Goal: Task Accomplishment & Management: Manage account settings

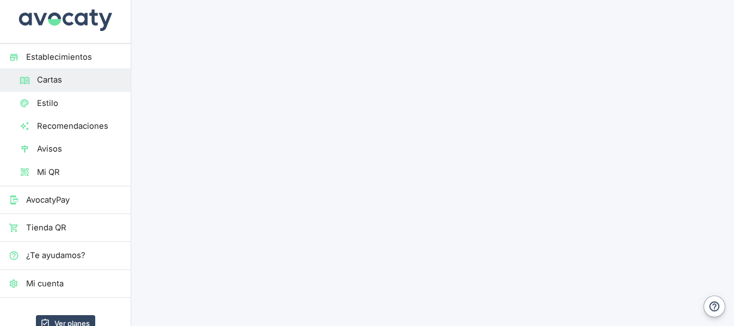
scroll to position [81, 0]
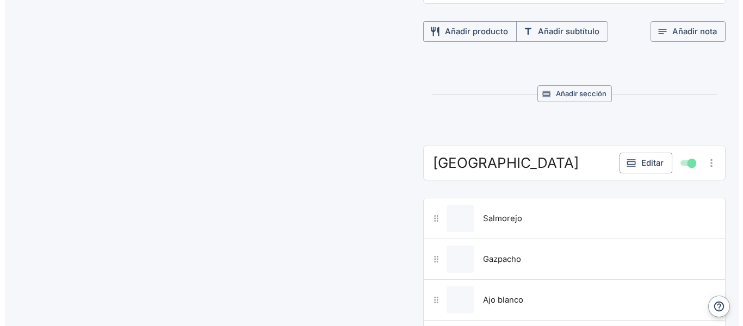
scroll to position [888, 0]
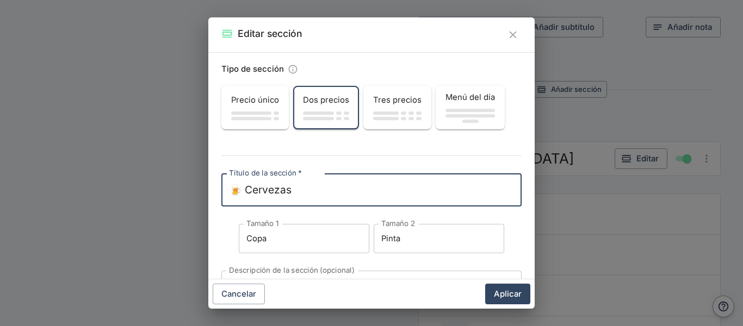
click at [448, 190] on textarea "🍺 Cervezas" at bounding box center [371, 190] width 285 height 15
type textarea "🍺"
type textarea "[GEOGRAPHIC_DATA][PERSON_NAME]"
click at [273, 247] on input "Copa" at bounding box center [304, 238] width 131 height 29
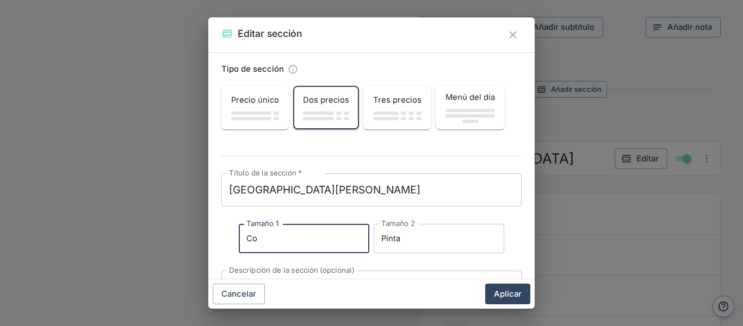
type input "C"
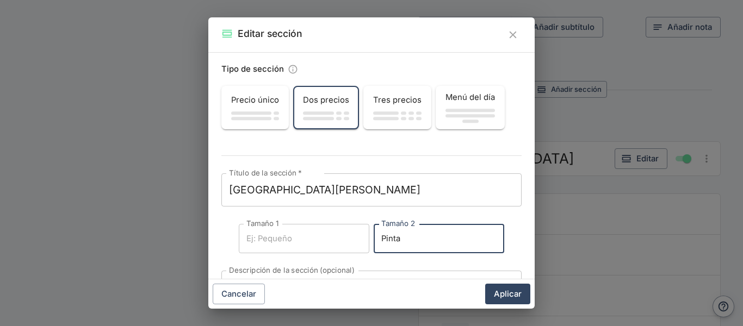
click at [408, 228] on input "Pinta" at bounding box center [439, 238] width 131 height 29
type input "P"
click at [512, 296] on button "Aplicar" at bounding box center [507, 294] width 45 height 21
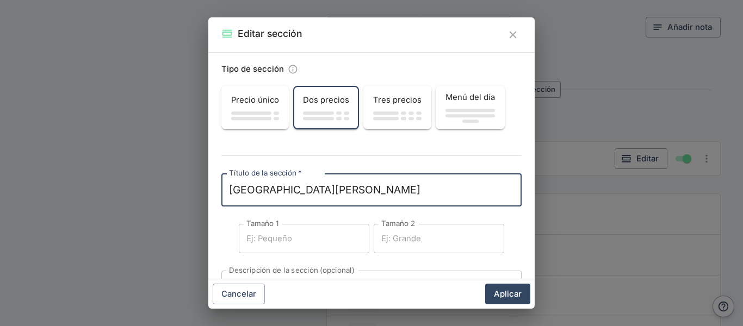
click at [270, 92] on div "Precio único" at bounding box center [255, 100] width 65 height 21
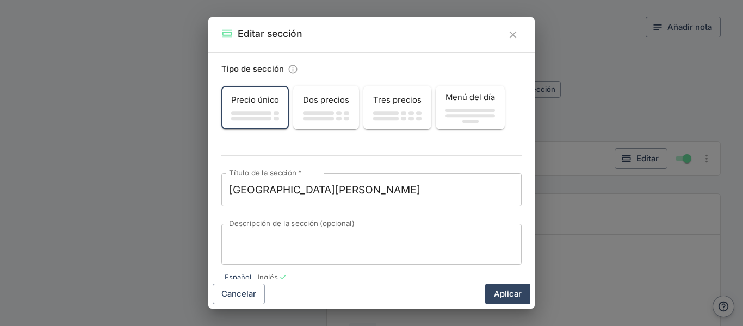
click at [582, 117] on div "Editar sección Tipo de sección Precio único Dos precios Tres precios Menú del d…" at bounding box center [371, 163] width 743 height 326
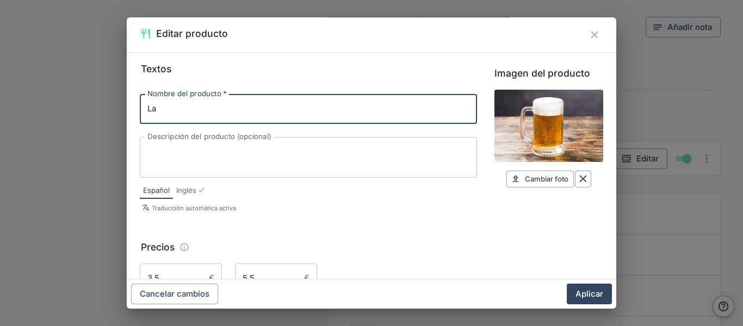
type input "L"
click at [181, 112] on input "Perdiz estofada" at bounding box center [308, 108] width 337 height 29
type input "Perdiz Estofada"
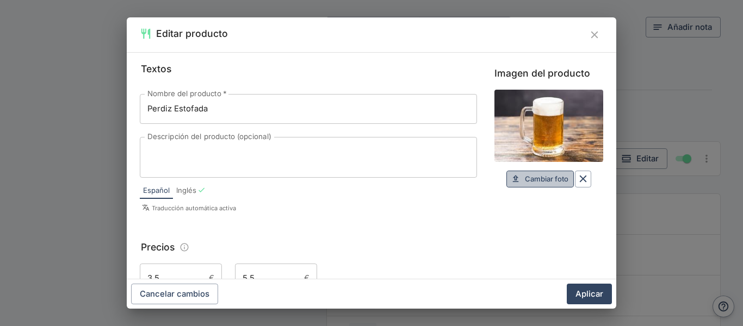
click at [541, 182] on span "Cambiar foto" at bounding box center [547, 179] width 44 height 13
type input "C:\fakepath\estofado-de-perdiz.webp"
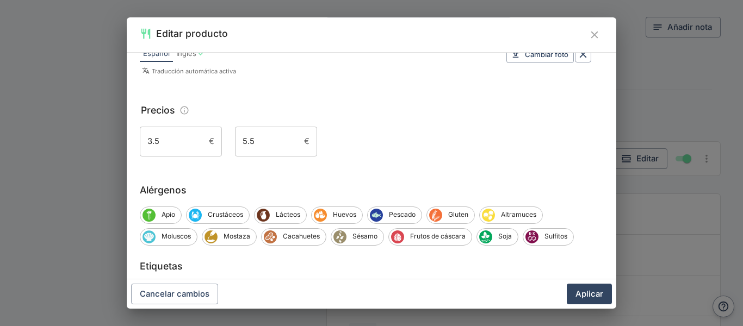
scroll to position [181, 0]
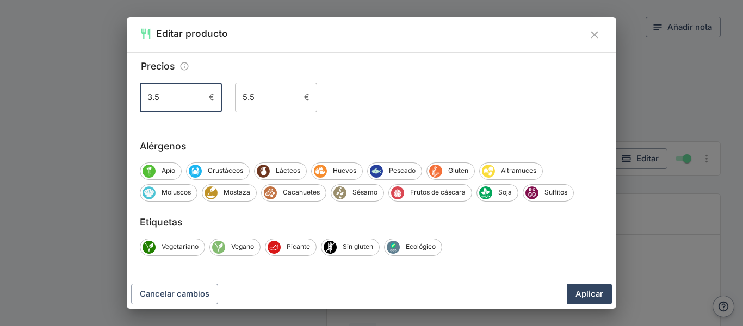
click at [190, 92] on input "3.5" at bounding box center [172, 97] width 65 height 29
type input "3"
click at [263, 97] on input "5.5" at bounding box center [267, 97] width 65 height 29
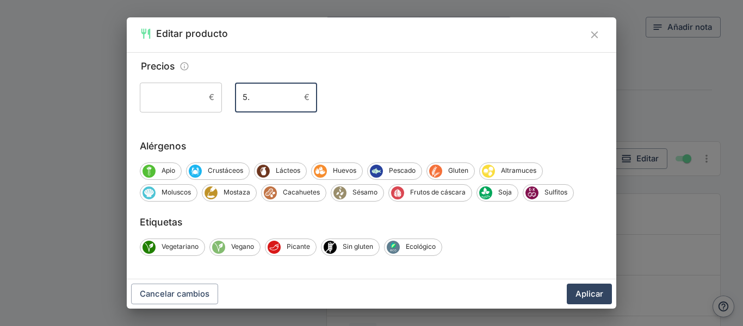
type input "5"
type input "19,40"
click at [583, 293] on button "Aplicar" at bounding box center [589, 294] width 45 height 21
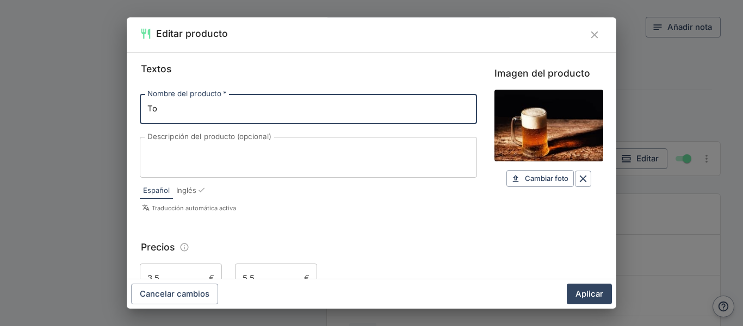
type input "T"
type input "Gazpacho Manchego"
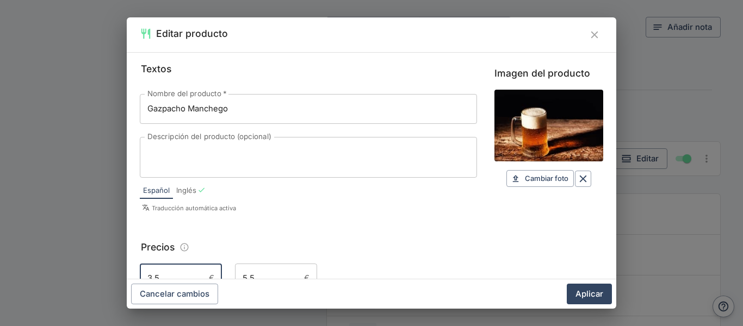
click at [175, 274] on input "3.5" at bounding box center [172, 278] width 65 height 29
type input "3"
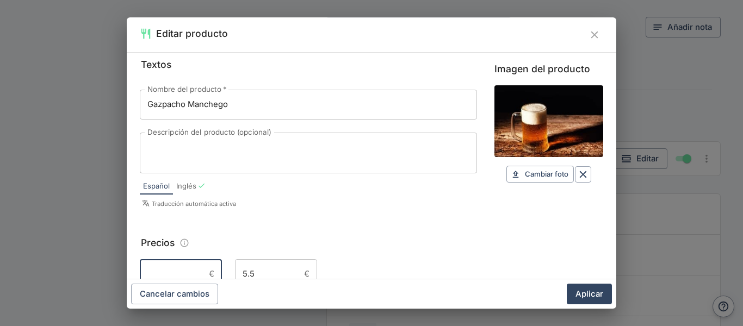
click at [263, 276] on input "5.5" at bounding box center [267, 273] width 65 height 29
type input "5"
type input "12,69"
click at [528, 173] on span "Cambiar foto" at bounding box center [547, 174] width 44 height 13
type input "C:\fakepath\gazpa manchego.jpg"
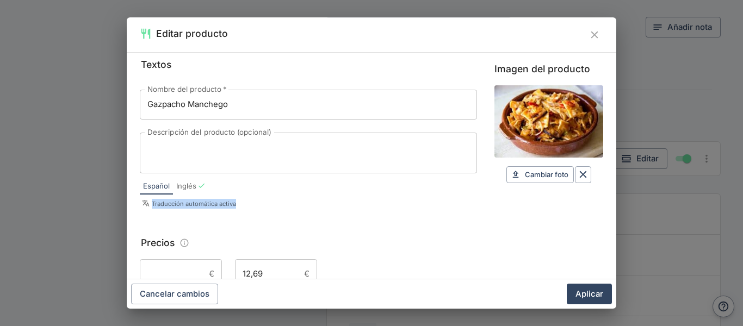
drag, startPoint x: 528, startPoint y: 173, endPoint x: 324, endPoint y: 187, distance: 204.5
click at [324, 187] on div "Español Inglés Traducción automática activa" at bounding box center [308, 192] width 337 height 36
click at [324, 187] on div "Español Inglés" at bounding box center [308, 186] width 337 height 17
click at [592, 294] on button "Aplicar" at bounding box center [589, 294] width 45 height 21
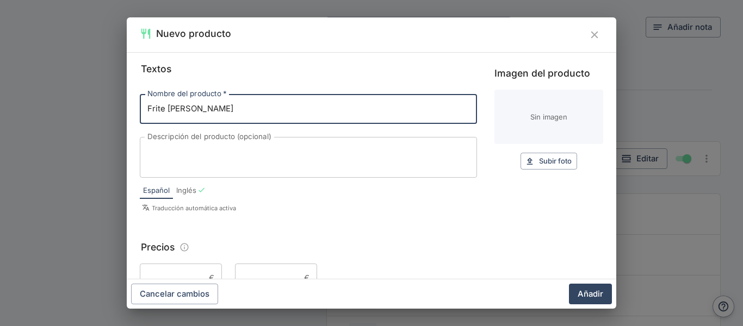
type input "Frite [PERSON_NAME]"
click at [532, 155] on button "Subir foto Subir" at bounding box center [549, 161] width 57 height 17
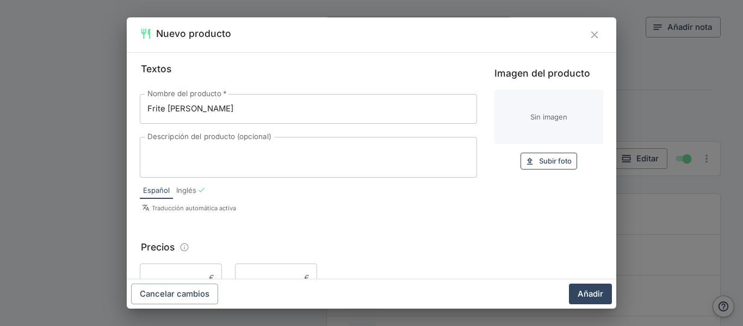
type input "C:\fakepath\frite [PERSON_NAME].jpg"
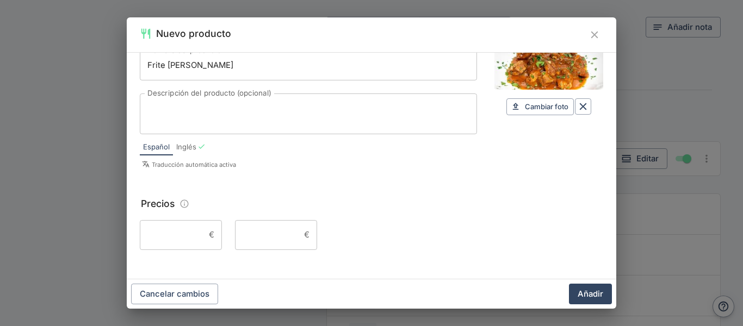
scroll to position [47, 0]
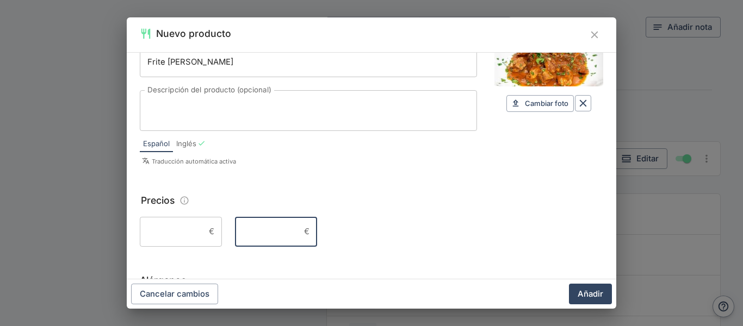
click at [272, 239] on input "Precio 2" at bounding box center [267, 231] width 65 height 29
type input "2"
type input "19"
click at [579, 290] on button "Añadir" at bounding box center [590, 294] width 43 height 21
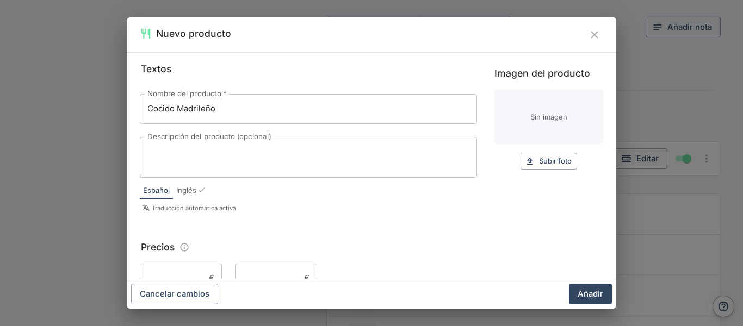
type input "Cocido Madrileño"
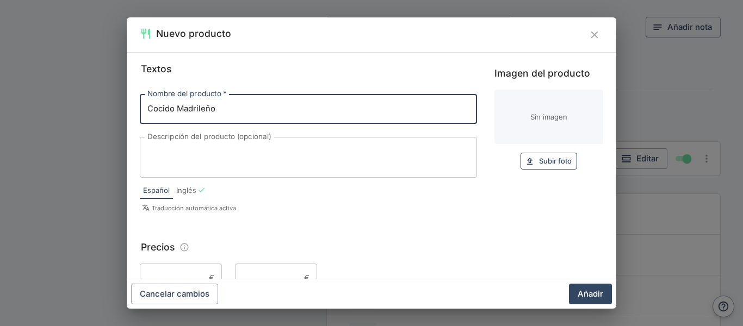
click at [545, 164] on span "Subir foto" at bounding box center [555, 161] width 33 height 13
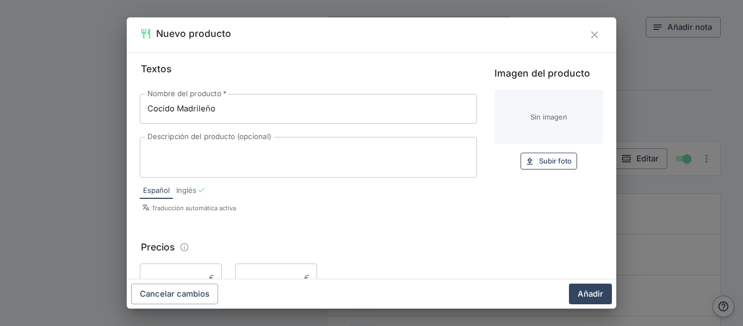
type input "C:\fakepath\cocido.jpg"
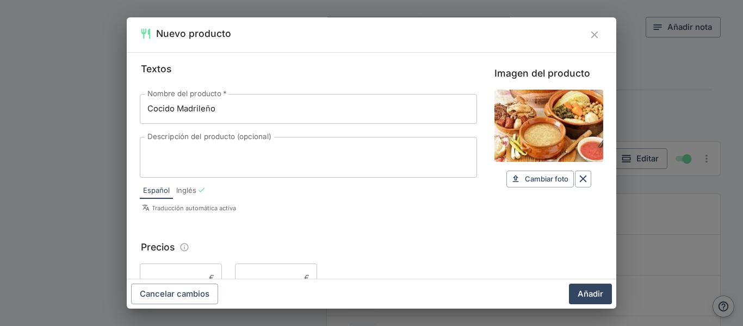
click at [224, 168] on textarea "Descripción del producto (opcional)" at bounding box center [308, 157] width 322 height 23
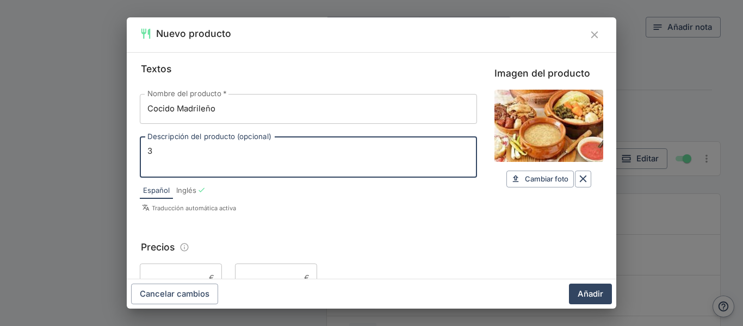
type textarea "3"
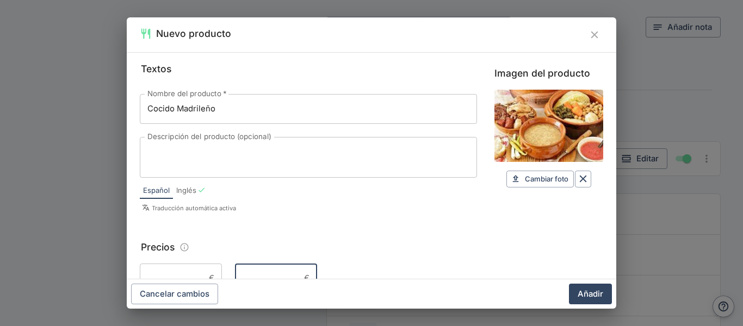
click at [257, 272] on input "Precio 2" at bounding box center [267, 278] width 65 height 29
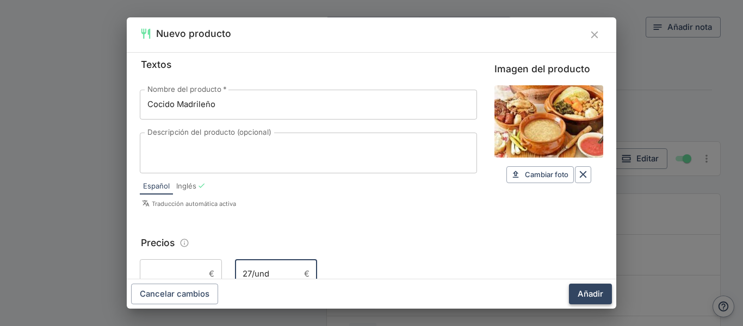
type input "27/und"
click at [580, 295] on button "Añadir" at bounding box center [590, 294] width 43 height 21
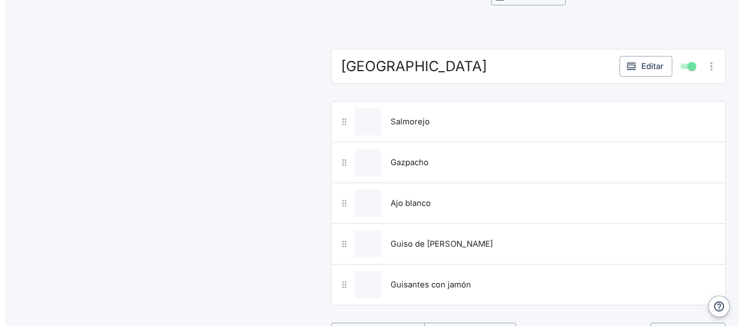
scroll to position [966, 0]
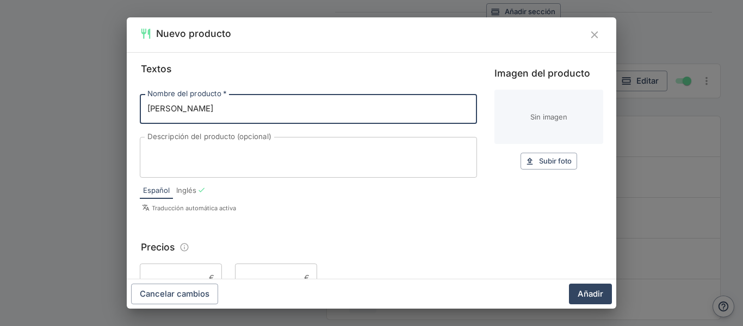
click at [181, 114] on input "[PERSON_NAME]" at bounding box center [308, 108] width 337 height 29
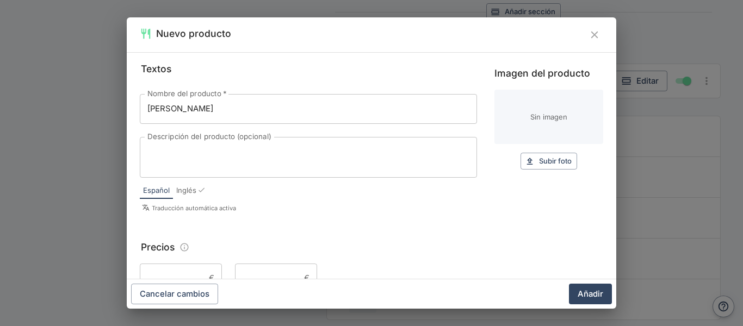
type input "[PERSON_NAME]"
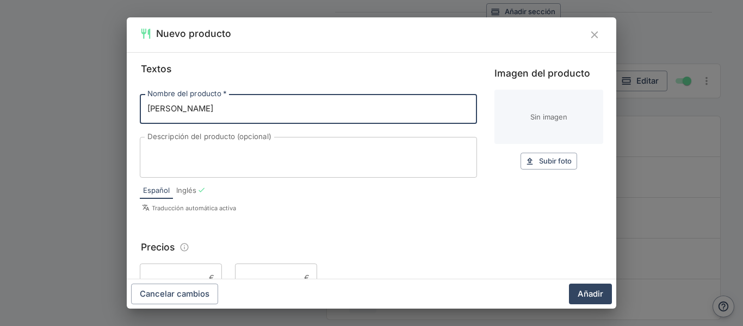
click at [271, 271] on input "Precio 2" at bounding box center [267, 278] width 65 height 29
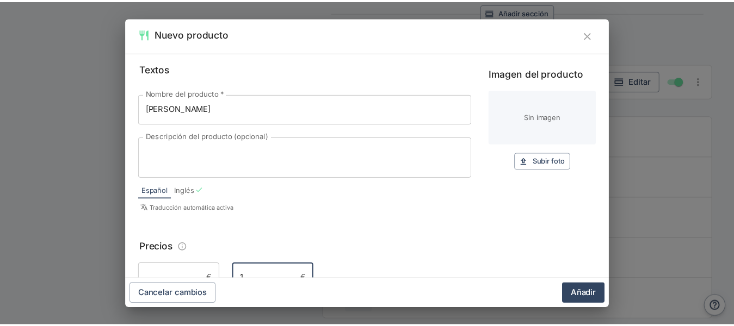
scroll to position [4, 0]
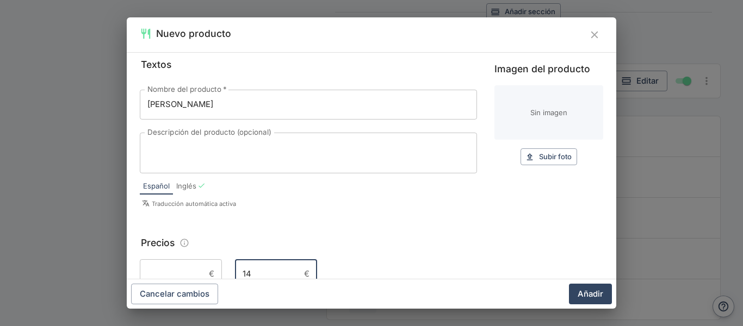
type input "14"
click at [549, 160] on span "Subir foto" at bounding box center [555, 157] width 33 height 13
type input "C:\fakepath\[PERSON_NAME].jpg"
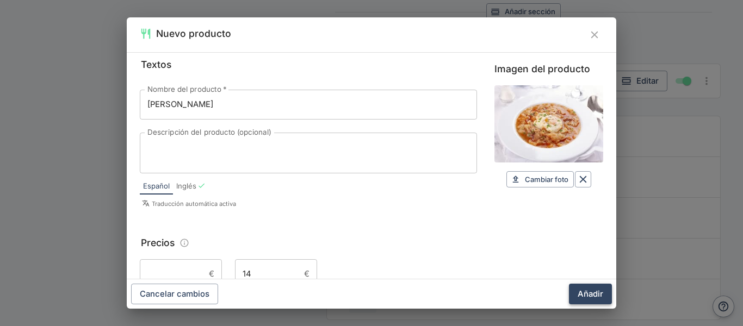
click at [590, 290] on button "Añadir" at bounding box center [590, 294] width 43 height 21
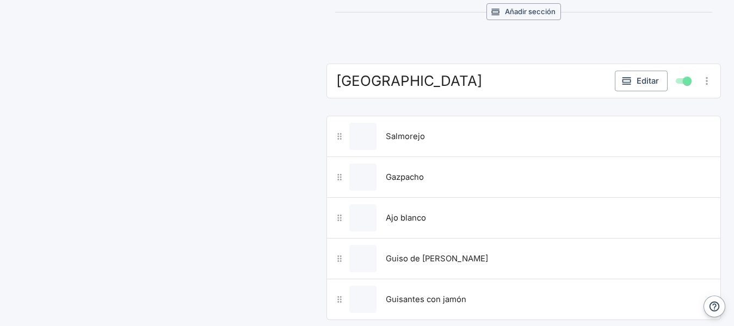
scroll to position [0, 0]
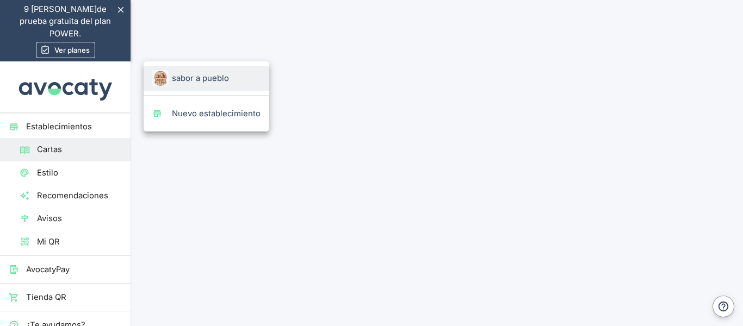
click at [241, 79] on span "sabor a pueblo" at bounding box center [216, 78] width 89 height 12
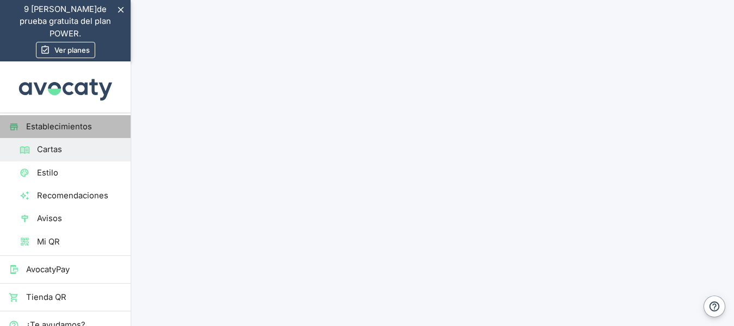
click at [59, 121] on span "Establecimientos" at bounding box center [74, 127] width 96 height 12
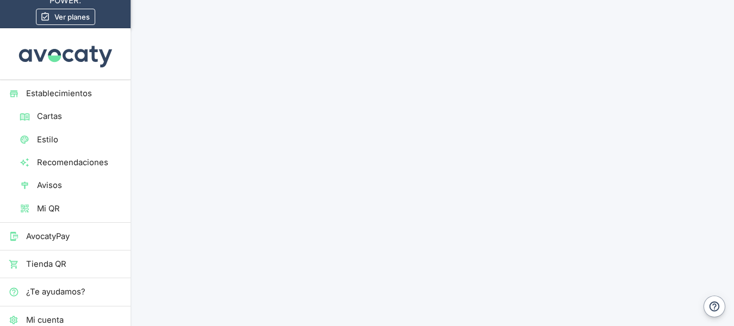
scroll to position [28, 0]
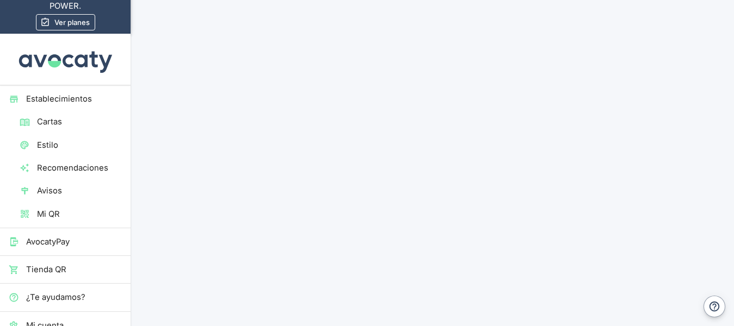
type input "C:\fakepath\albufera.jpg"
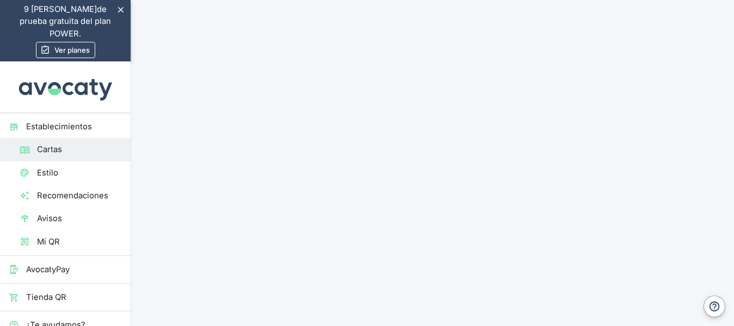
click at [71, 115] on link "Establecimientos" at bounding box center [65, 126] width 131 height 23
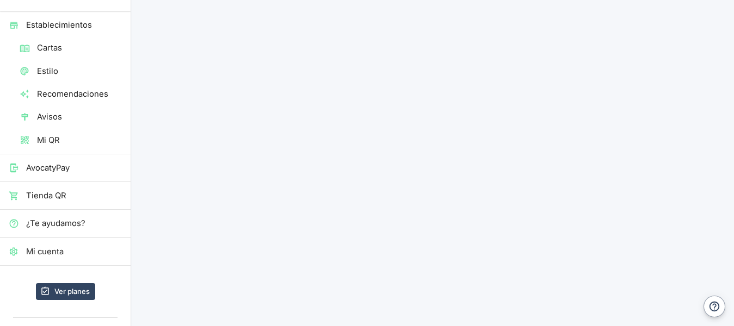
scroll to position [155, 0]
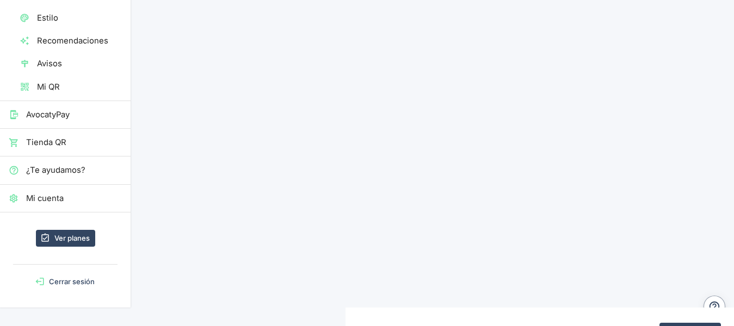
type input "C:\fakepath\pueblo.avif"
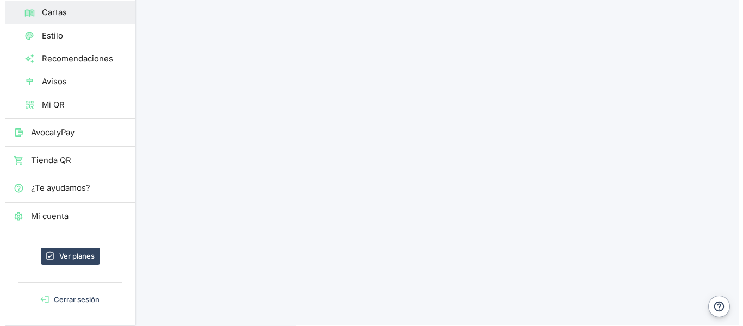
scroll to position [152, 0]
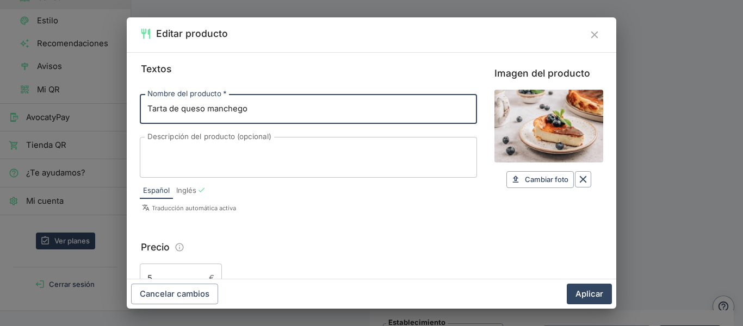
click at [214, 110] on input "Tarta de queso manchego" at bounding box center [308, 108] width 337 height 29
click at [186, 109] on input "Tarta de queso Manchego" at bounding box center [308, 108] width 337 height 29
type input "Tarta de Queso Manchego"
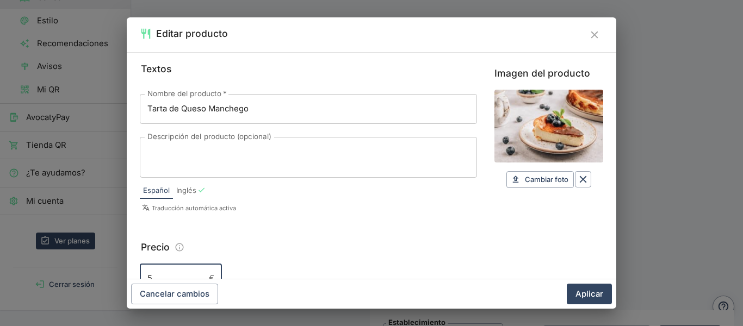
click at [172, 273] on input "5" at bounding box center [172, 278] width 65 height 29
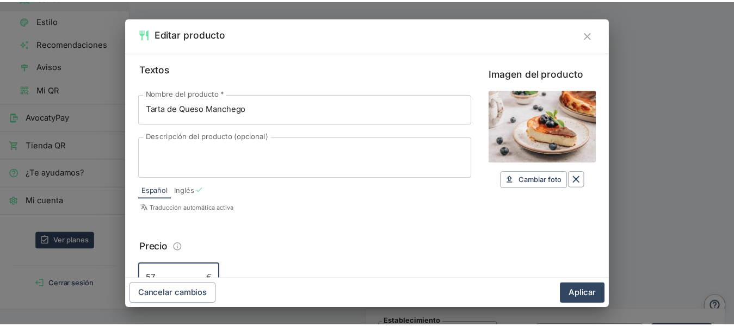
scroll to position [4, 0]
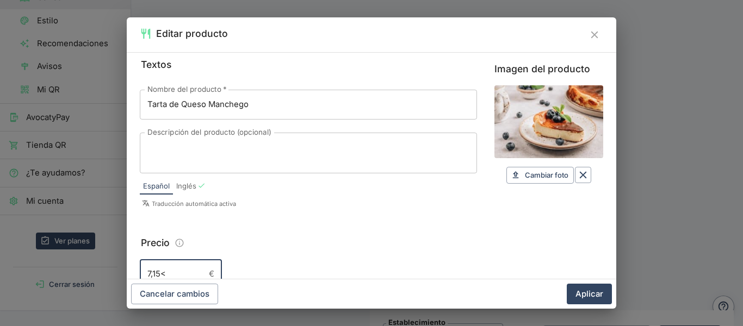
click at [156, 276] on input "7,15<" at bounding box center [172, 273] width 65 height 29
type input "7,25<"
click at [525, 176] on span "Cambiar foto" at bounding box center [547, 175] width 44 height 13
type input "C:\fakepath\tarta queso.jpg"
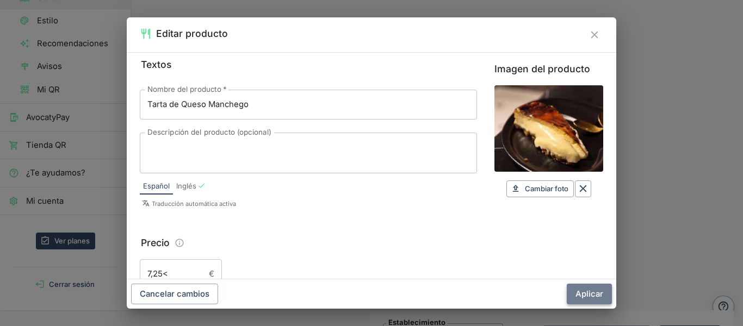
click at [593, 292] on button "Aplicar" at bounding box center [589, 294] width 45 height 21
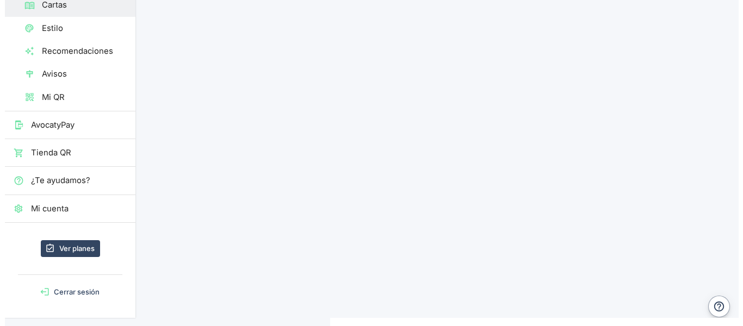
scroll to position [149, 0]
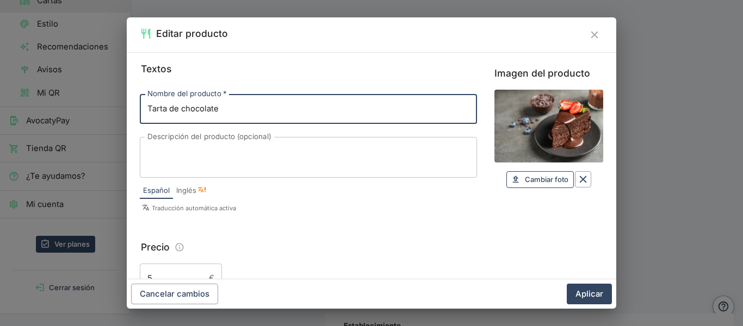
click at [525, 174] on span "Cambiar foto" at bounding box center [547, 180] width 44 height 13
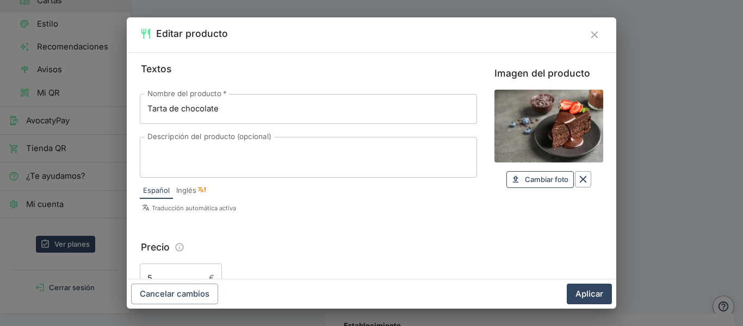
type input "C:\fakepath\torrija.jpg"
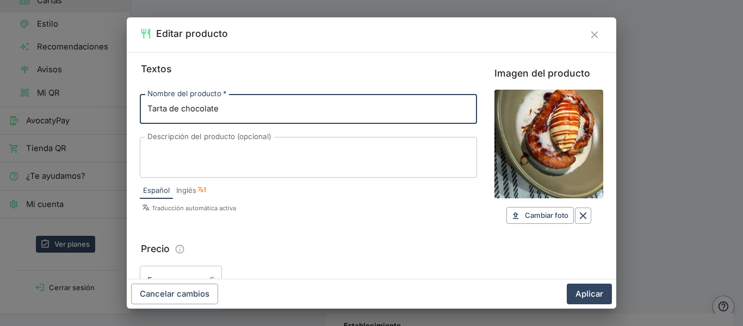
paste input "Torrija de horchata con helado de higo"
drag, startPoint x: 217, startPoint y: 114, endPoint x: 78, endPoint y: 134, distance: 140.6
click at [78, 134] on div "Editar producto Textos Nombre del producto   * Tarta de chocolateTorrija de hor…" at bounding box center [371, 163] width 743 height 326
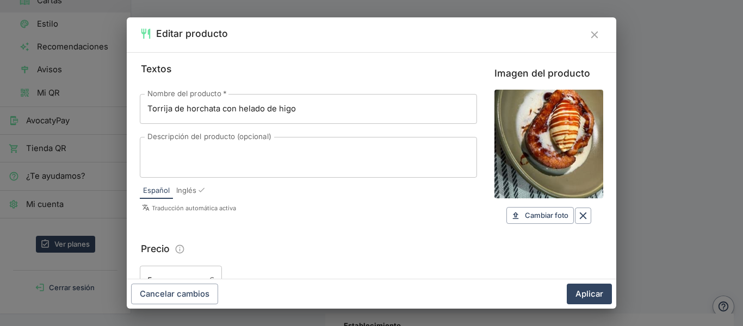
type input "Torrija de horchata con helado de higo"
click at [177, 271] on input "5" at bounding box center [172, 280] width 65 height 29
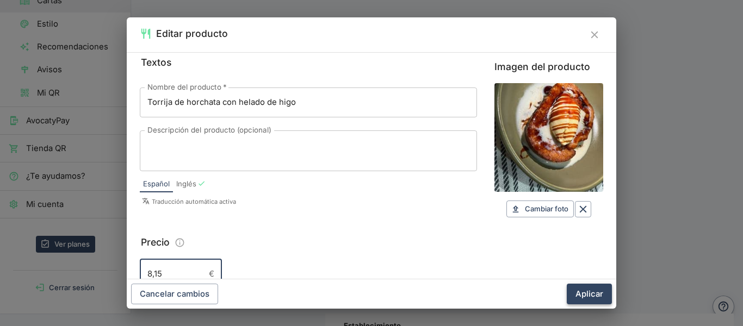
type input "8,15"
click at [597, 299] on button "Aplicar" at bounding box center [589, 294] width 45 height 21
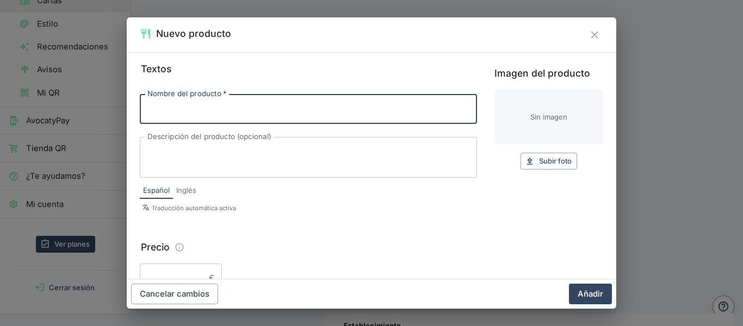
paste input "Crema catalana"
click at [177, 109] on input "Crema catalana" at bounding box center [308, 108] width 337 height 29
type input "Crema Catalana"
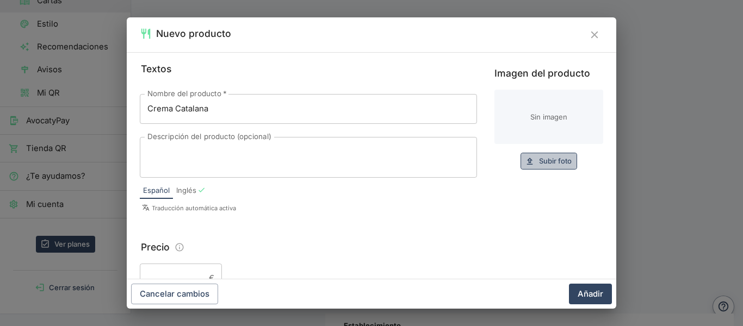
click at [539, 163] on span "Subir foto" at bounding box center [555, 161] width 33 height 13
type input "C:\fakepath\crema caatlana.jpg"
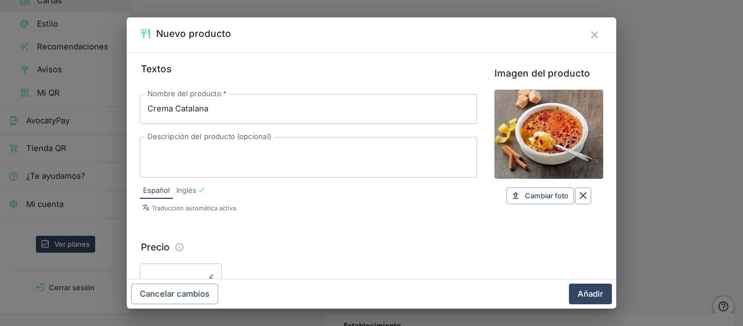
click at [184, 267] on input "Precio" at bounding box center [172, 278] width 65 height 29
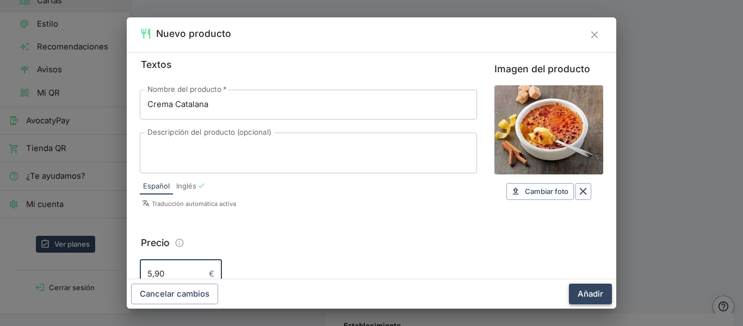
type input "5,90"
click at [579, 291] on button "Añadir" at bounding box center [590, 294] width 43 height 21
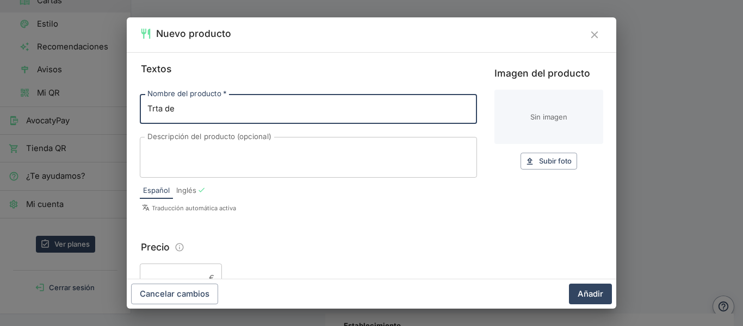
click at [151, 112] on input "Trta de" at bounding box center [308, 108] width 337 height 29
click at [187, 107] on input "Tarta de wisky" at bounding box center [308, 108] width 337 height 29
click at [543, 165] on span "Subir foto" at bounding box center [555, 161] width 33 height 13
type input "Tarta de whisky"
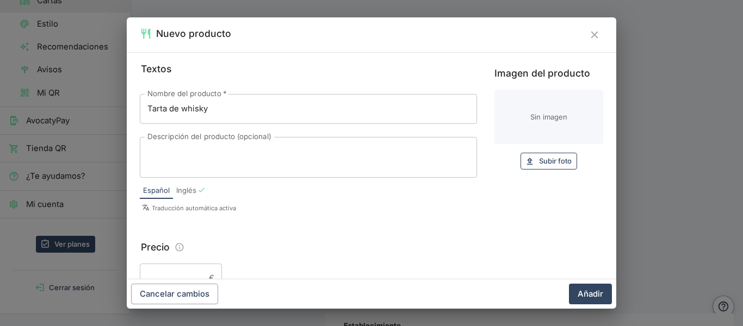
type input "C:\fakepath\tarta wyski.jpg"
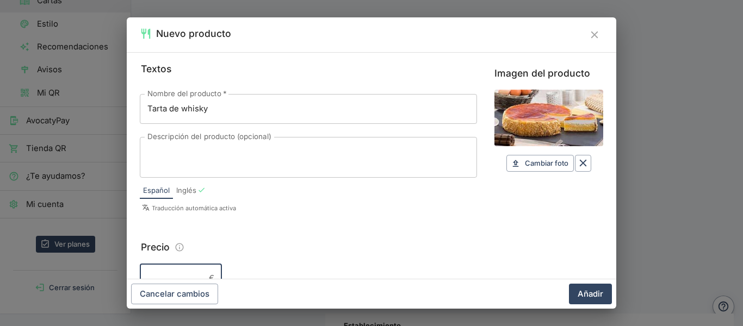
click at [197, 264] on input "Precio" at bounding box center [172, 278] width 65 height 29
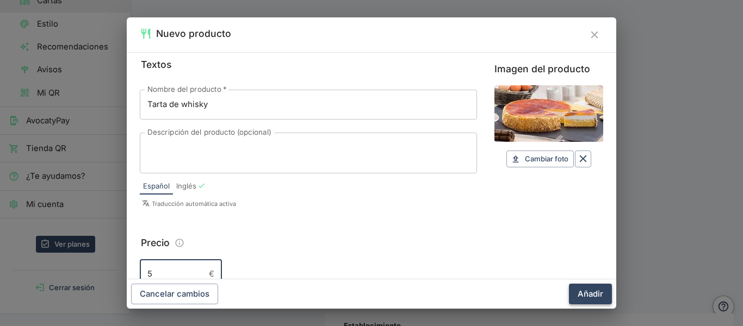
type input "5"
click at [589, 285] on button "Añadir" at bounding box center [590, 294] width 43 height 21
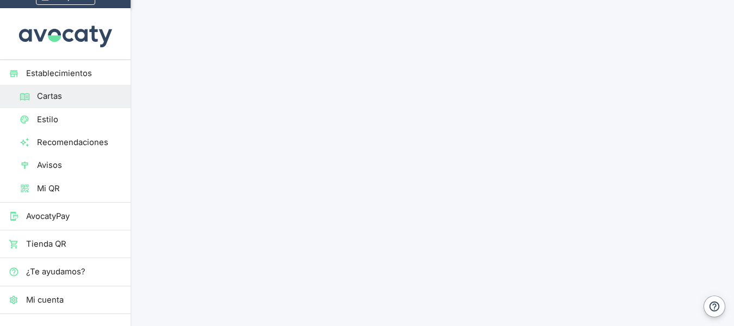
scroll to position [0, 0]
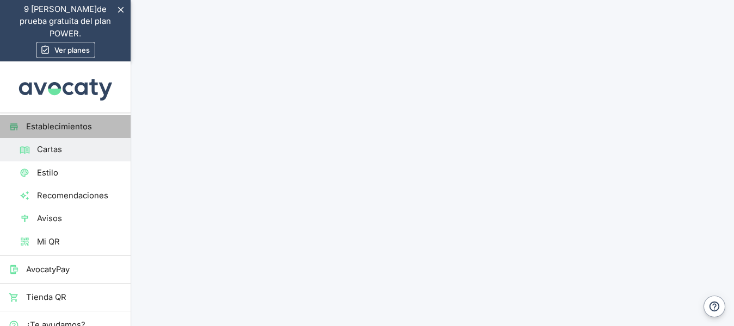
click at [69, 121] on span "Establecimientos" at bounding box center [74, 127] width 96 height 12
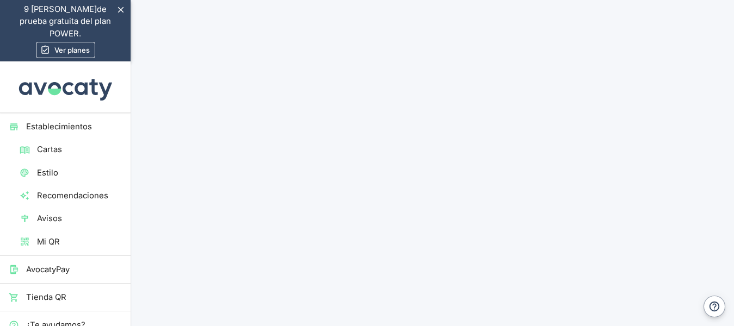
drag, startPoint x: 340, startPoint y: 181, endPoint x: 268, endPoint y: 170, distance: 72.6
type input "Sabor a Pueblo"
click at [27, 238] on icon at bounding box center [25, 242] width 8 height 8
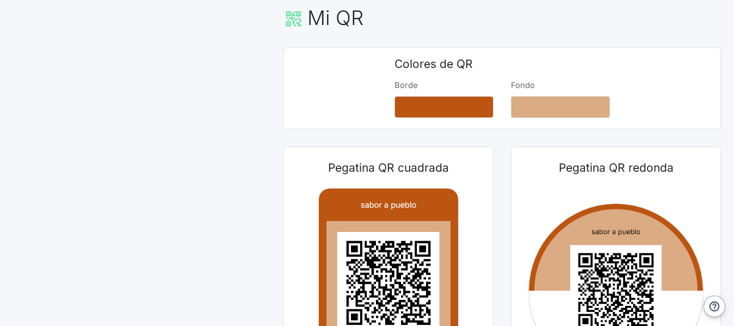
scroll to position [530, 0]
